Goal: Task Accomplishment & Management: Manage account settings

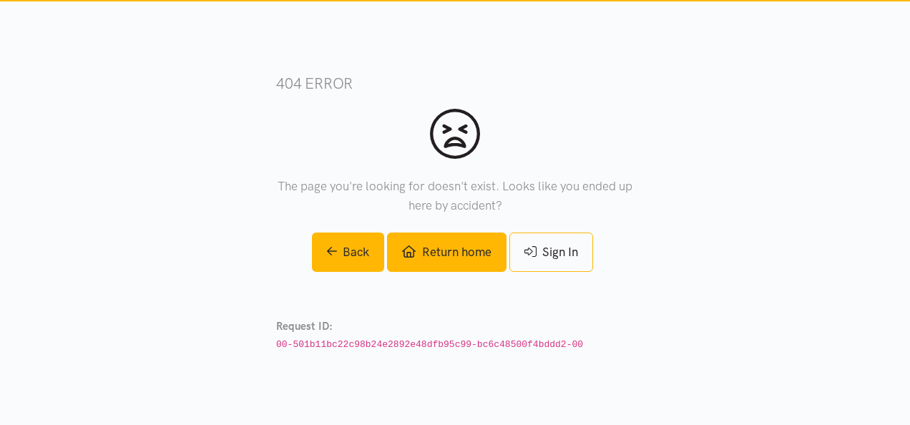
click at [444, 257] on link "Return home" at bounding box center [446, 252] width 119 height 39
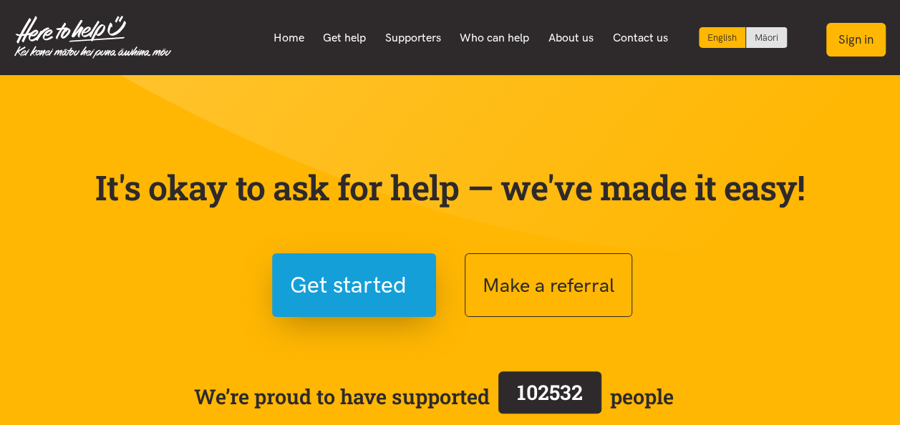
click at [843, 36] on button "Sign in" at bounding box center [855, 40] width 59 height 34
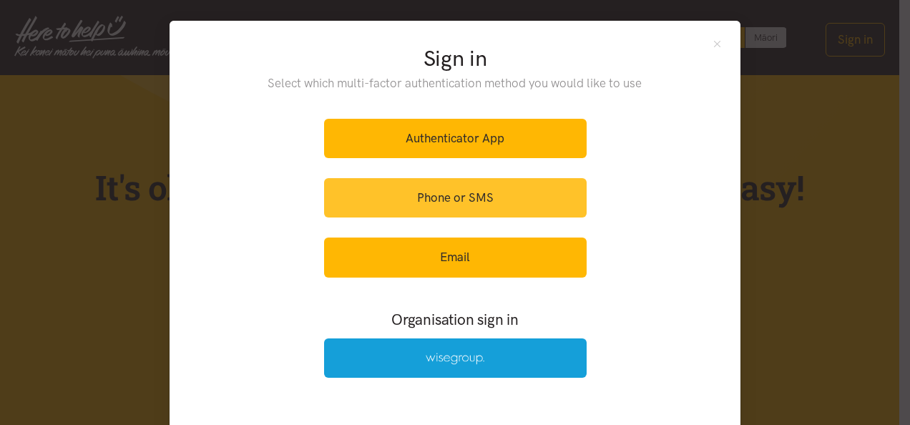
click at [468, 209] on link "Phone or SMS" at bounding box center [455, 197] width 263 height 39
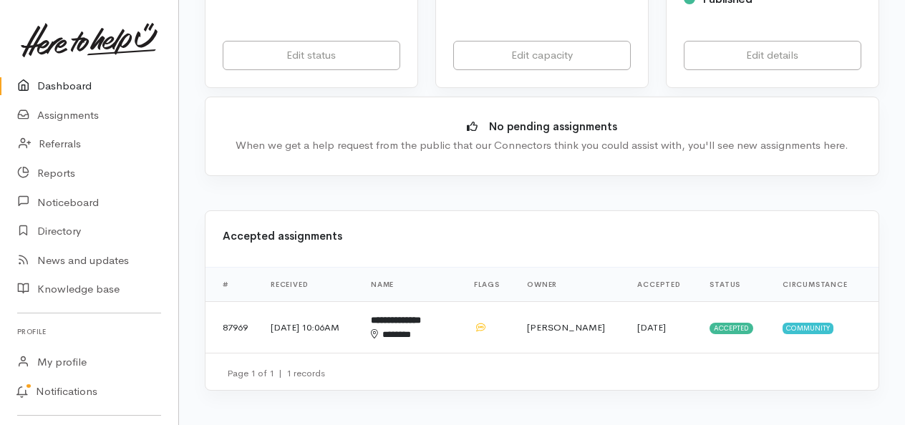
scroll to position [410, 0]
click at [430, 329] on div "*******" at bounding box center [407, 336] width 72 height 14
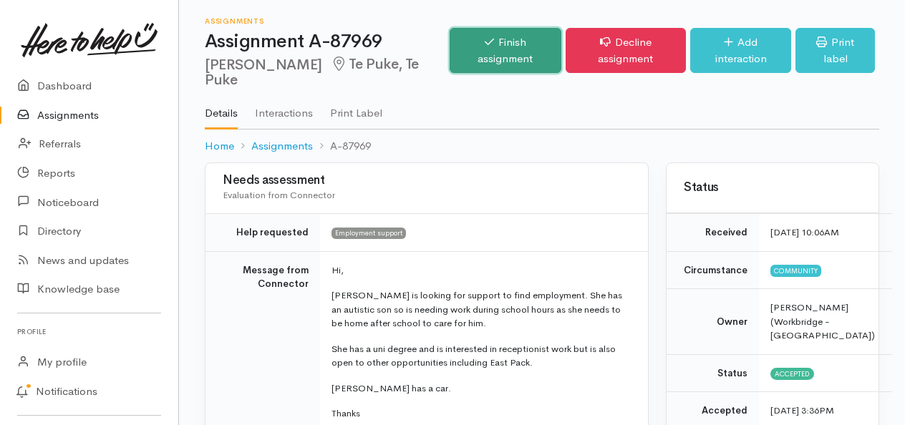
click at [485, 46] on icon at bounding box center [489, 42] width 9 height 11
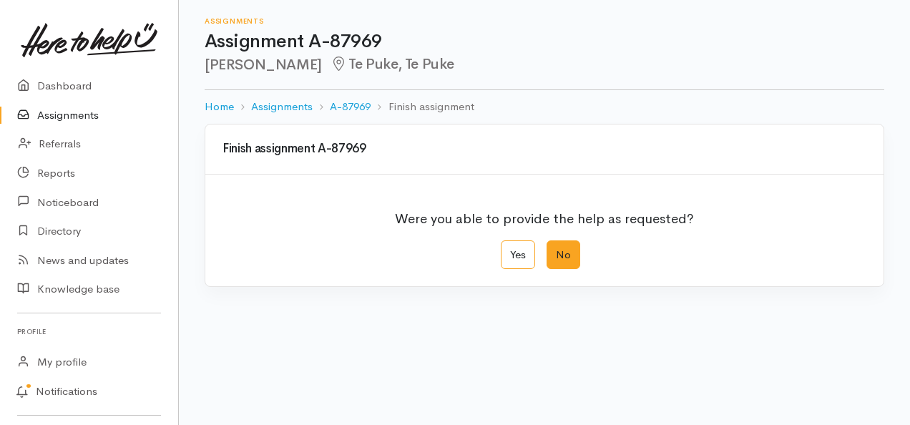
click at [565, 258] on label "No" at bounding box center [564, 254] width 34 height 29
click at [556, 250] on input "No" at bounding box center [551, 244] width 9 height 9
radio input "true"
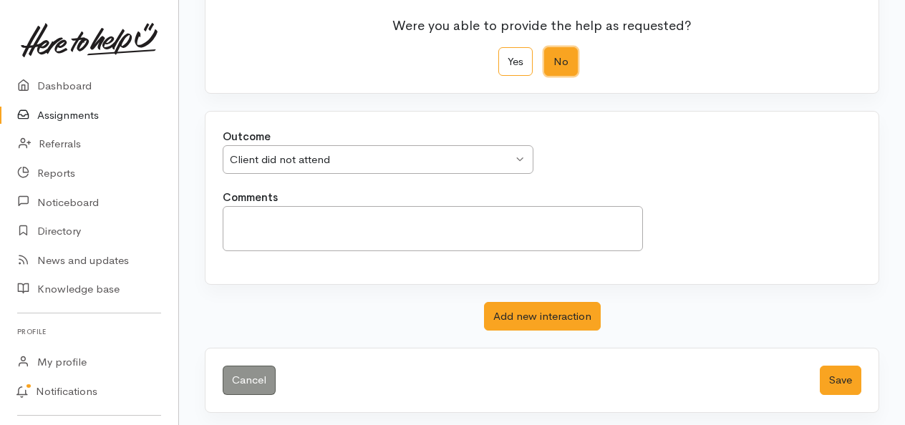
click at [315, 163] on div "Client did not attend" at bounding box center [371, 160] width 283 height 16
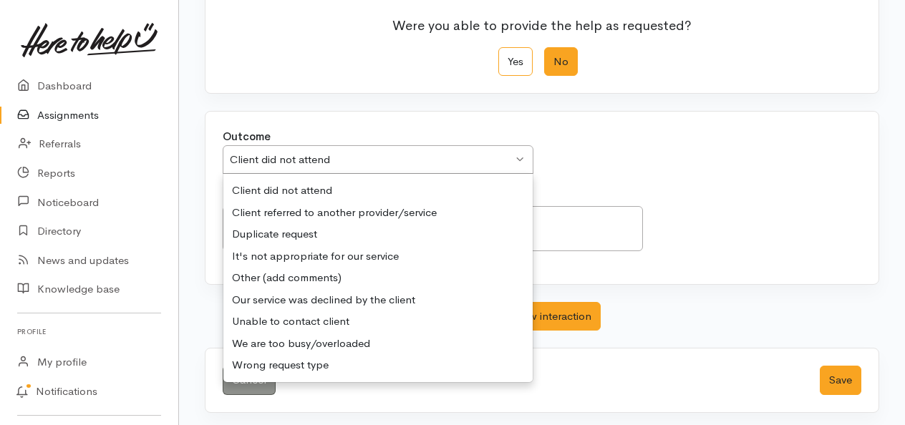
click at [315, 163] on div "Client did not attend" at bounding box center [371, 160] width 283 height 16
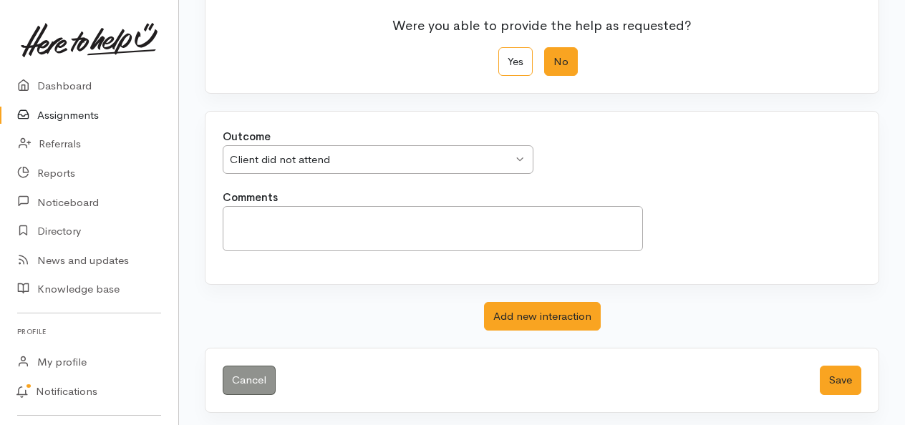
click at [626, 279] on div "Outcome We delivered the help requested We delivered the help requested We deli…" at bounding box center [541, 198] width 673 height 173
click at [288, 210] on textarea "Comments" at bounding box center [433, 228] width 420 height 45
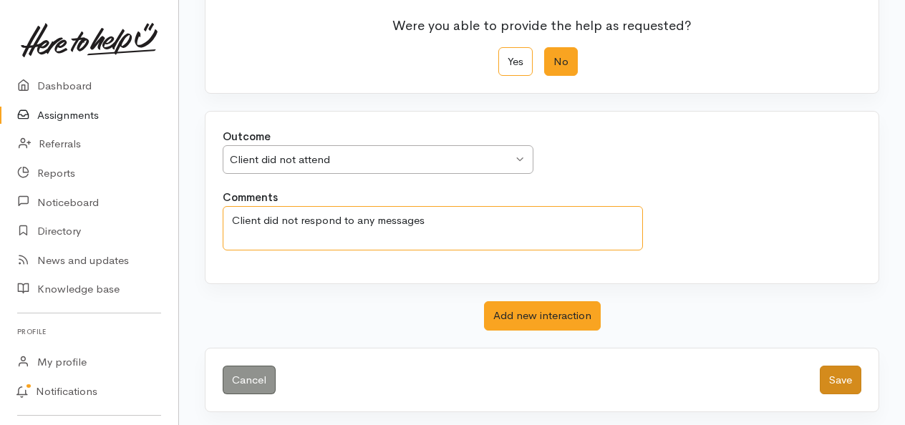
type textarea "Client did not respond to any messages"
click at [842, 368] on button "Save" at bounding box center [841, 380] width 42 height 29
